Goal: Transaction & Acquisition: Download file/media

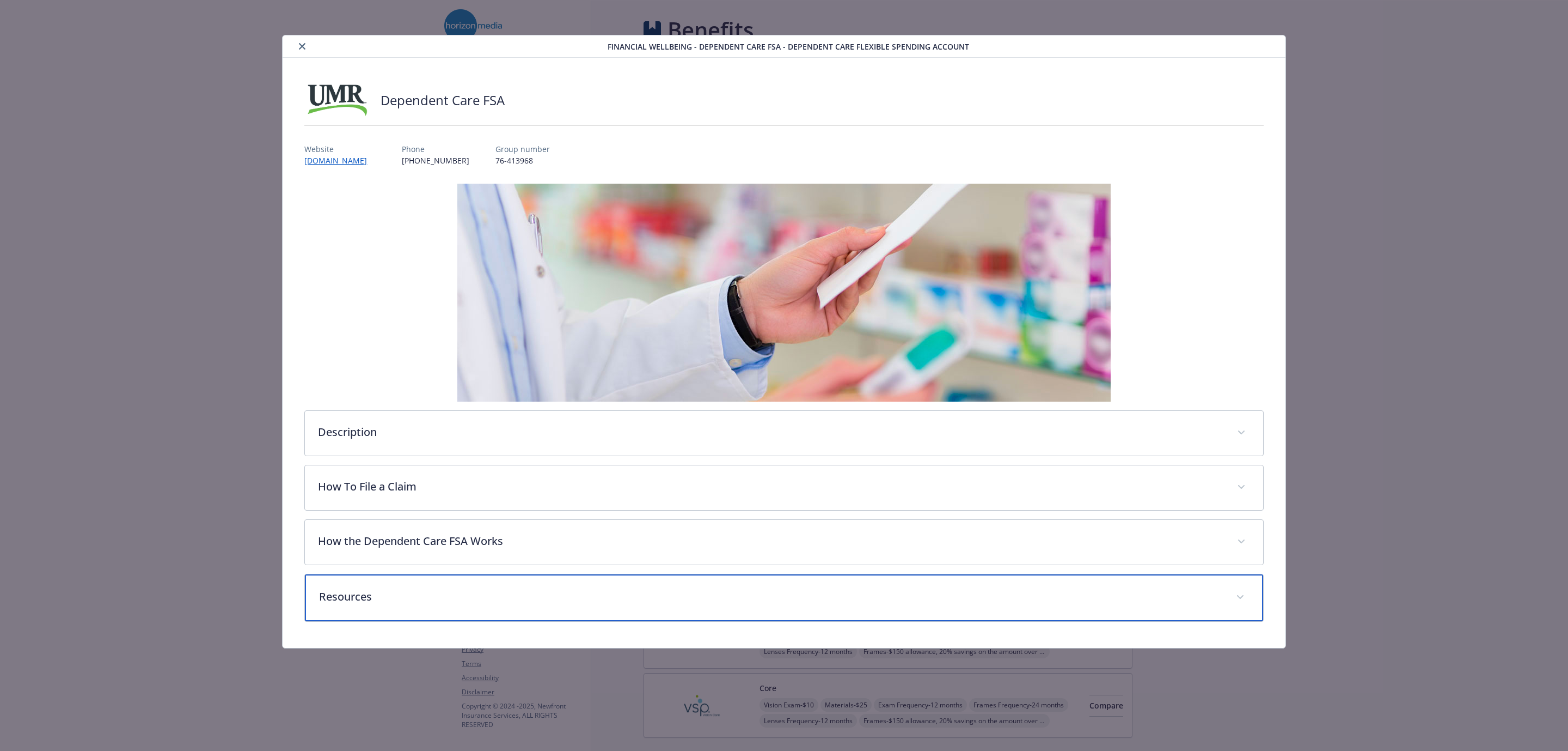
click at [338, 588] on div "Resources" at bounding box center [783, 598] width 957 height 47
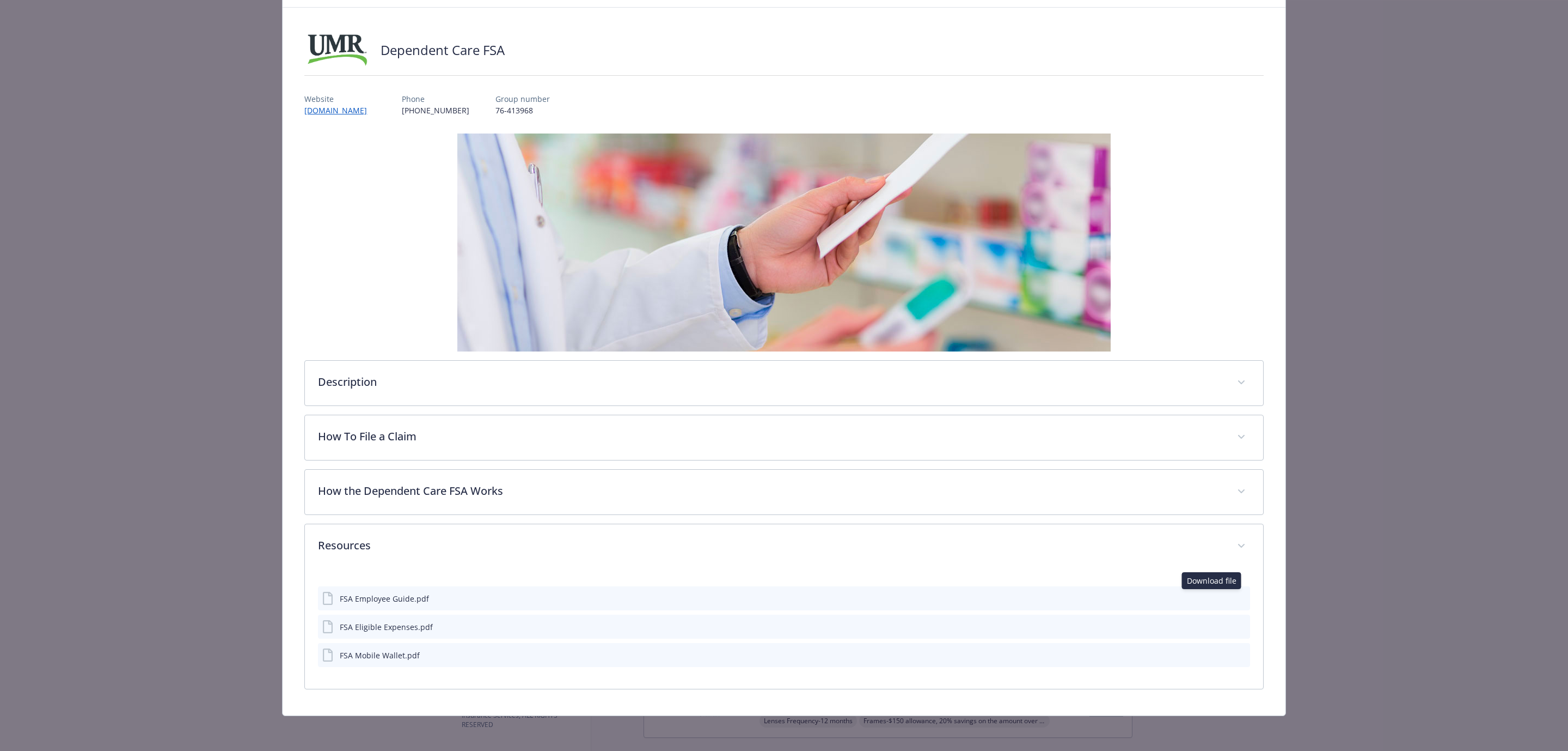
scroll to position [53, 0]
click at [1218, 597] on icon "download file" at bounding box center [1222, 596] width 7 height 7
click at [1217, 627] on icon "download file" at bounding box center [1222, 626] width 9 height 9
click at [1267, 710] on div "Dependent Care FSA Website [DOMAIN_NAME] Phone [PHONE_NUMBER] Group number 76-4…" at bounding box center [783, 362] width 1003 height 708
click at [1217, 652] on icon "download file" at bounding box center [1222, 654] width 9 height 9
